Goal: Task Accomplishment & Management: Manage account settings

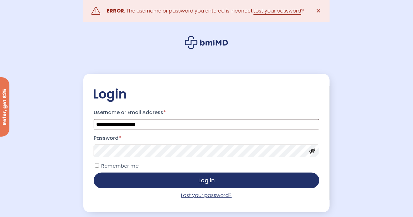
click at [208, 195] on link "Lost your password?" at bounding box center [206, 195] width 50 height 7
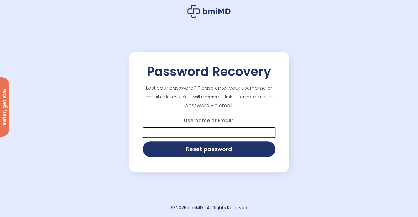
click at [197, 132] on input "Username or Email *" at bounding box center [209, 132] width 133 height 10
type input "**********"
click at [143, 142] on button "Reset password" at bounding box center [209, 150] width 133 height 16
